Goal: Task Accomplishment & Management: Manage account settings

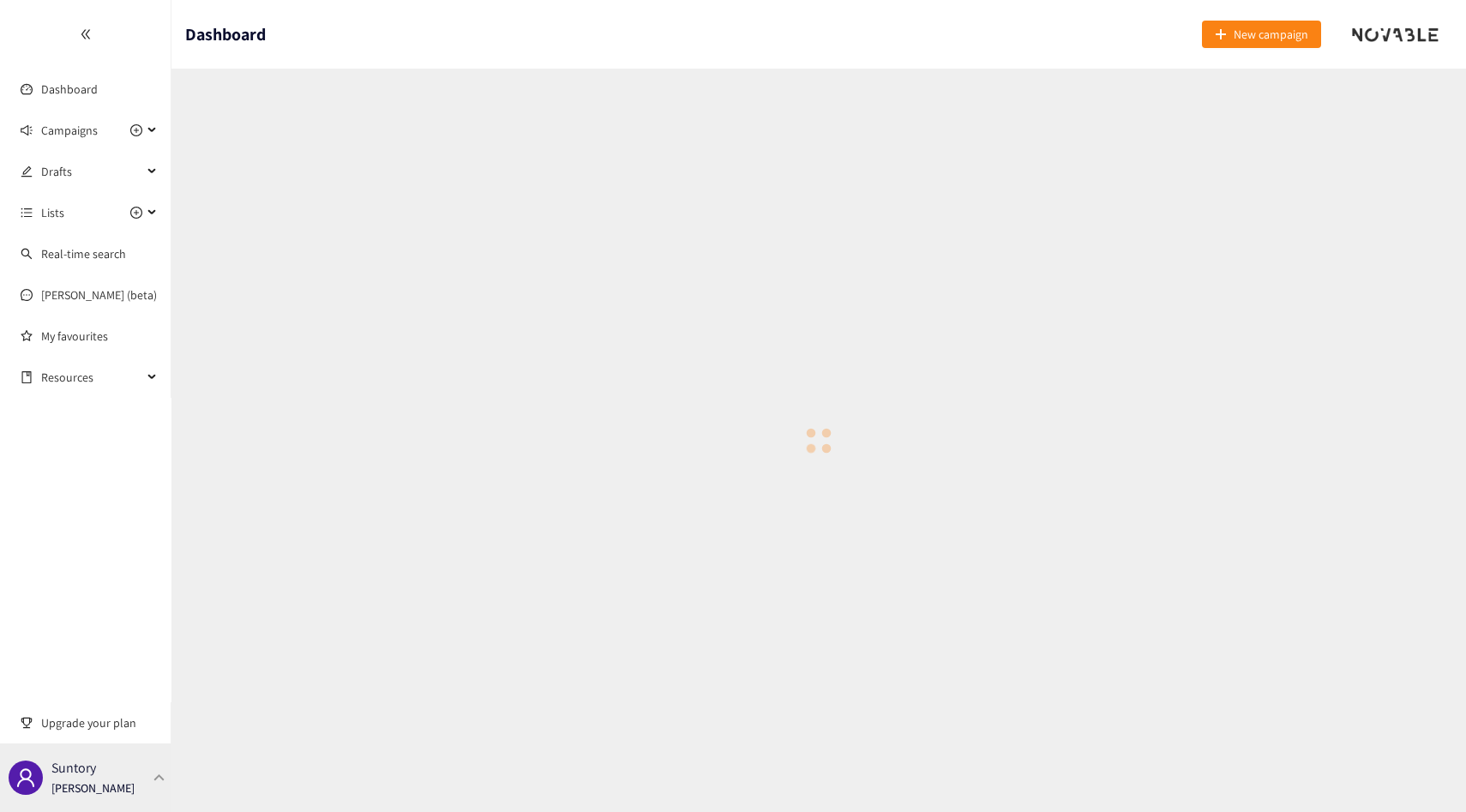
click at [112, 765] on div "Suntory [PERSON_NAME]" at bounding box center [93, 776] width 83 height 25
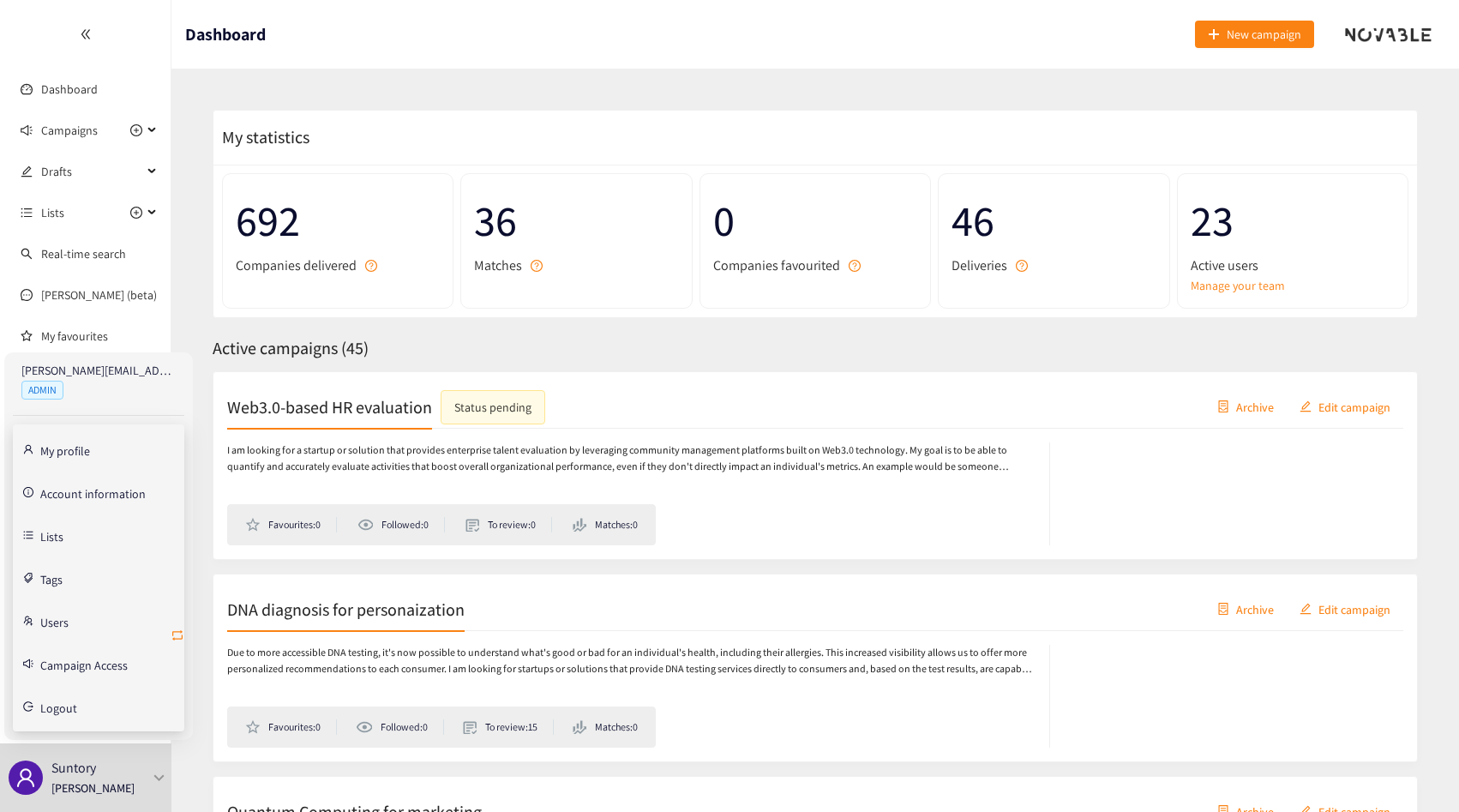
click at [174, 633] on icon "retweet" at bounding box center [177, 634] width 14 height 14
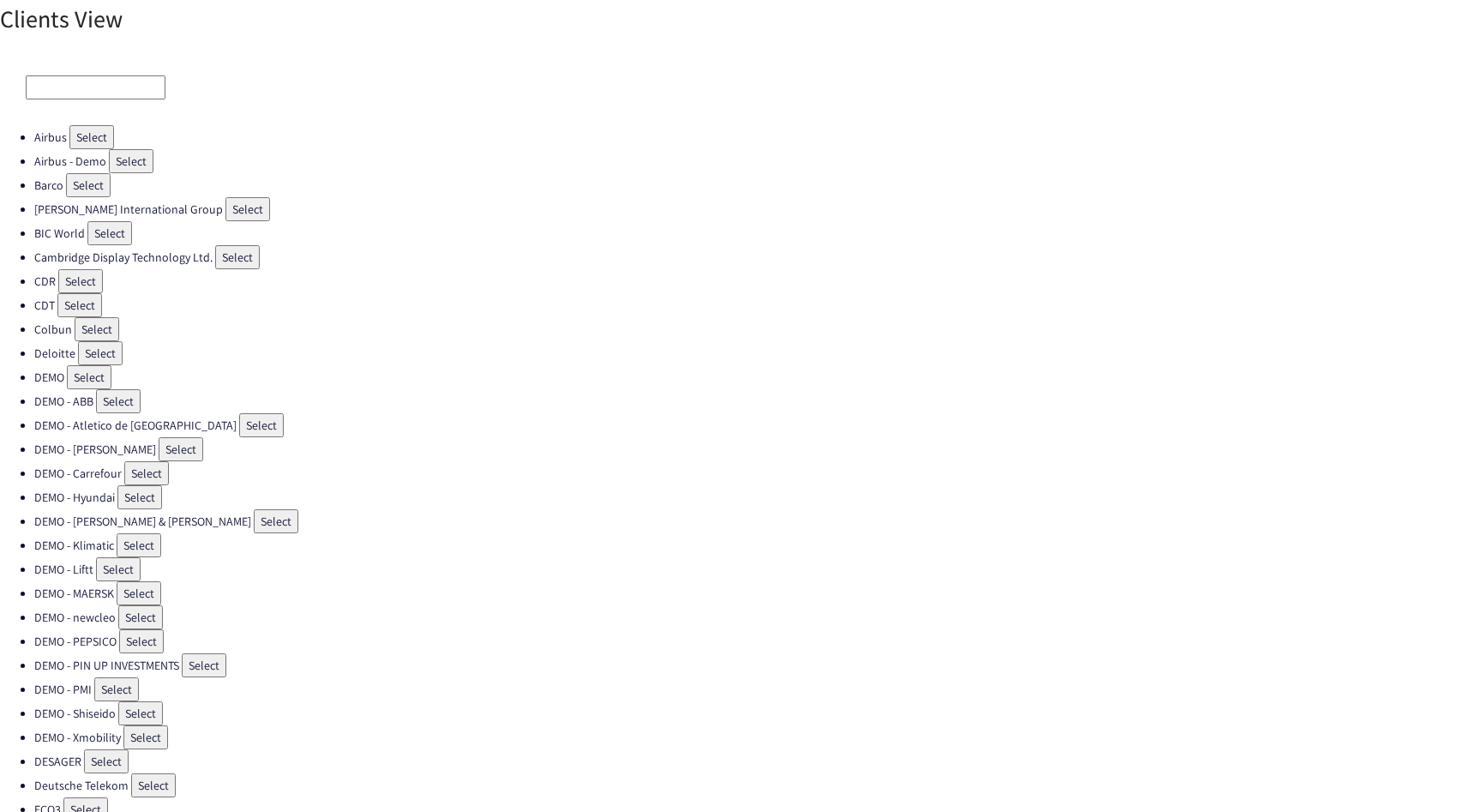
click at [94, 98] on input at bounding box center [95, 87] width 140 height 24
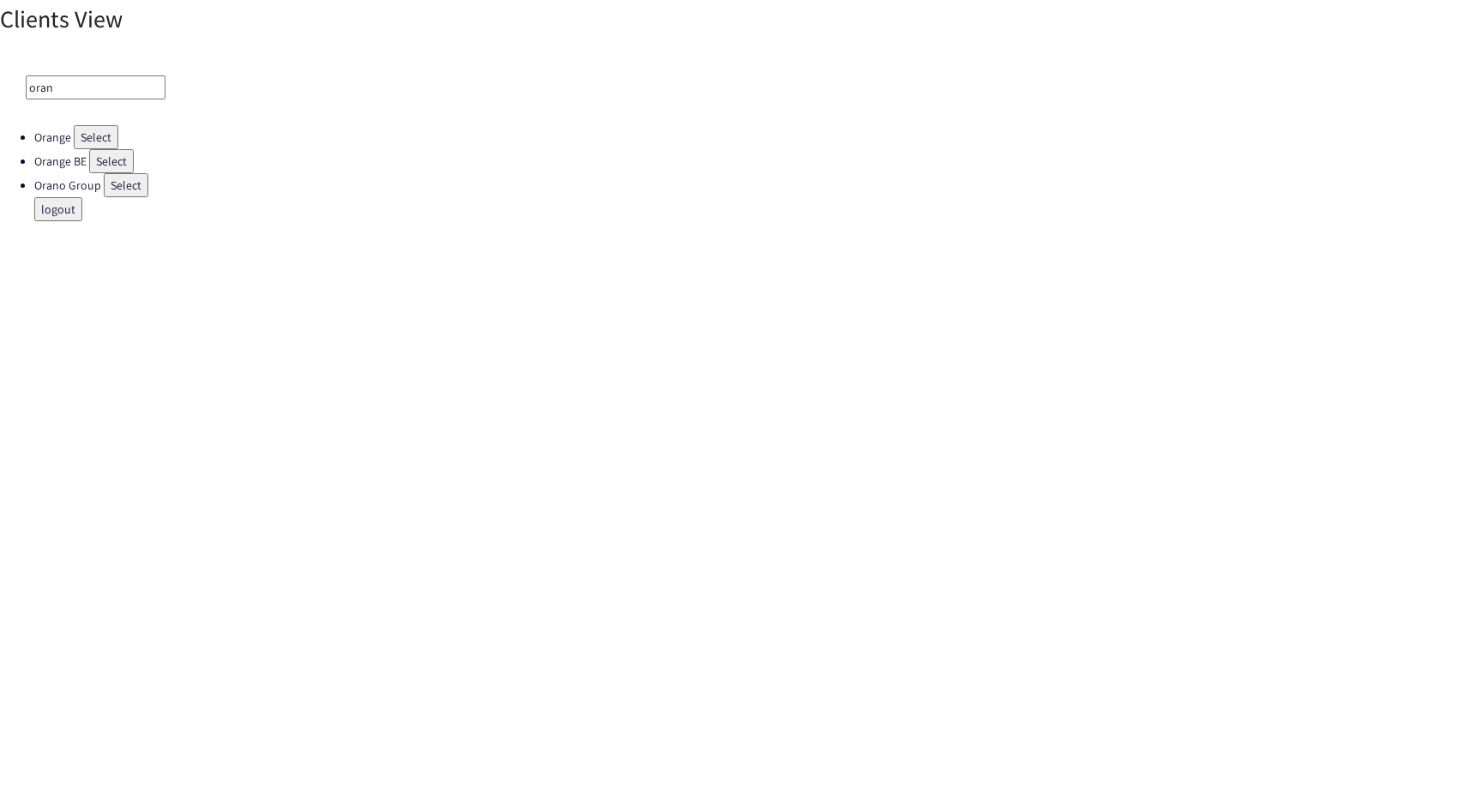
type input "oran"
click at [95, 135] on button "Select" at bounding box center [95, 137] width 44 height 24
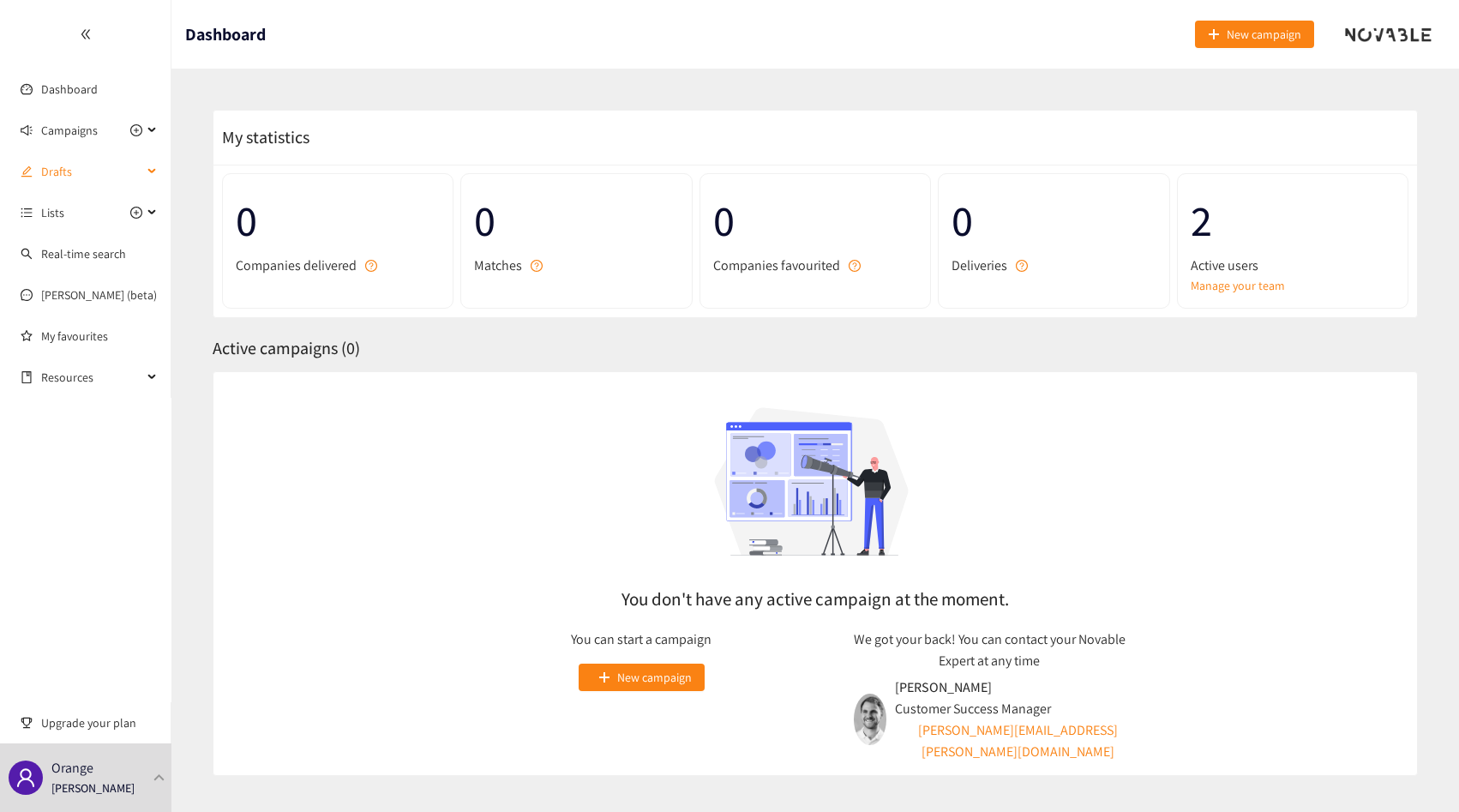
click at [71, 166] on span "Drafts" at bounding box center [92, 171] width 102 height 34
click at [78, 210] on link "Challenge IA Agentic (in Progress)" at bounding box center [126, 212] width 170 height 15
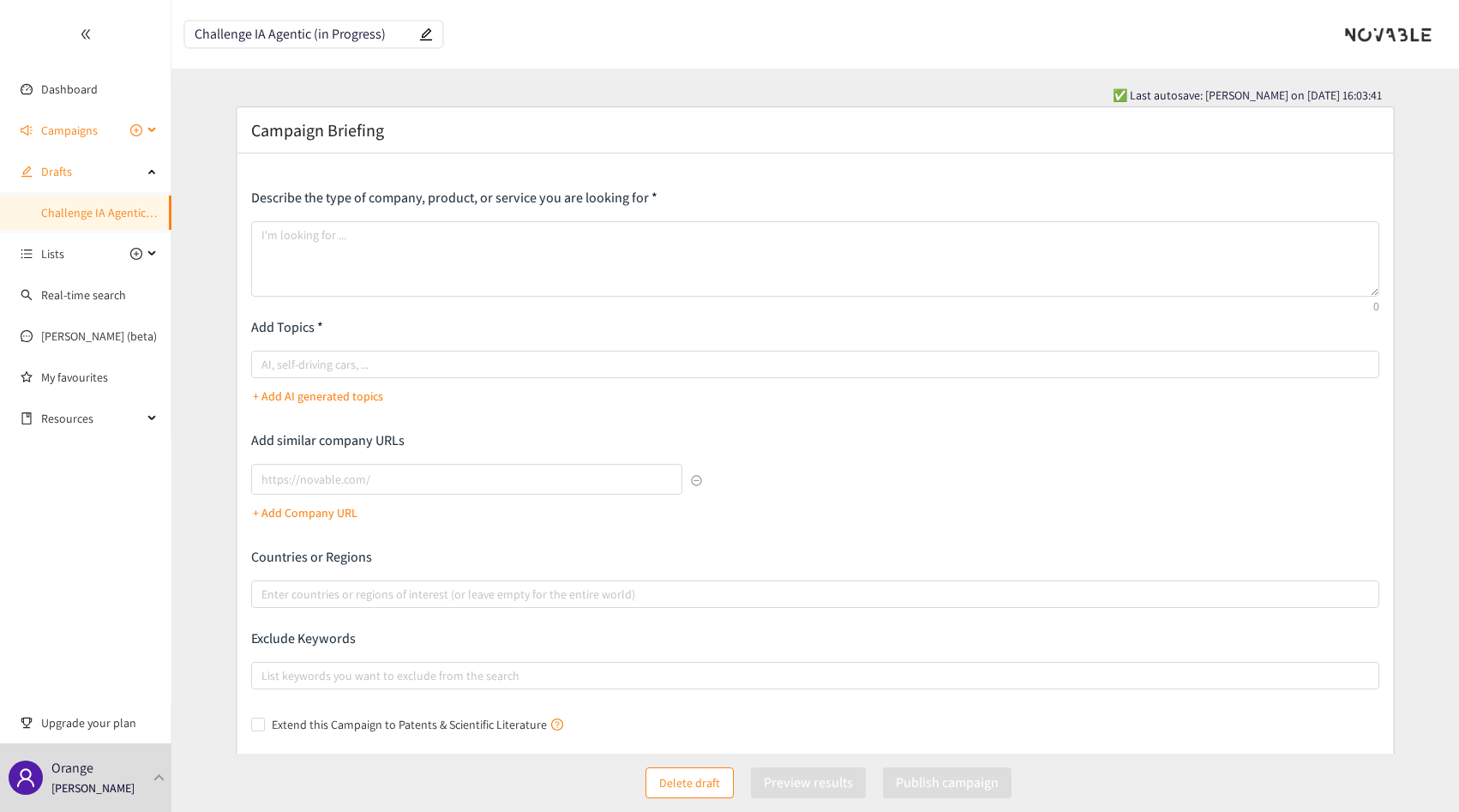
click at [77, 125] on span "Campaigns" at bounding box center [70, 130] width 56 height 34
click at [77, 70] on ul "Dashboard Campaigns Drafts Challenge IA Agentic (in Progress) Lists Real-time s…" at bounding box center [86, 198] width 171 height 398
click at [68, 85] on link "Dashboard" at bounding box center [70, 89] width 56 height 15
